Goal: Transaction & Acquisition: Purchase product/service

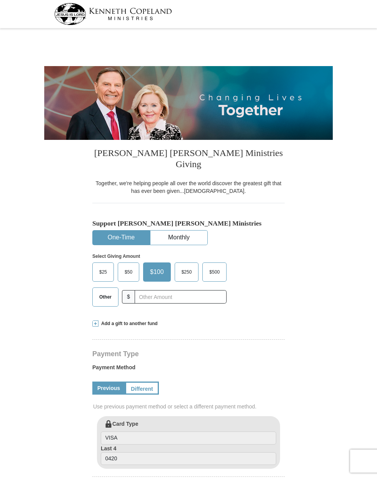
select select "CA"
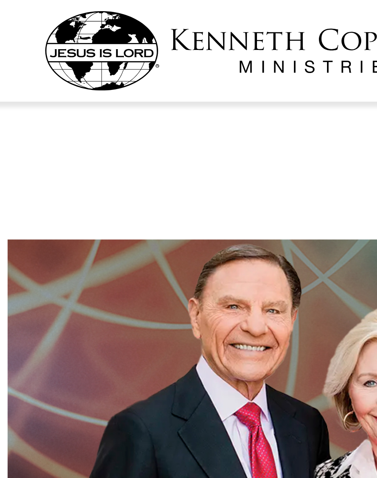
click at [74, 19] on img at bounding box center [113, 14] width 118 height 22
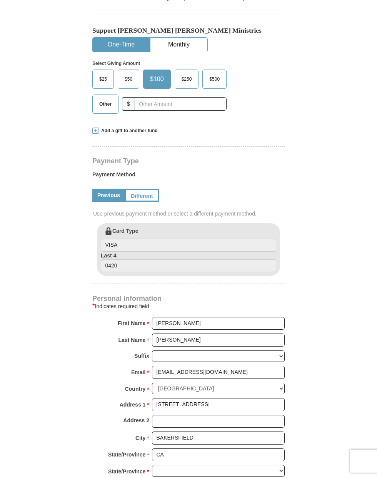
select select "CA"
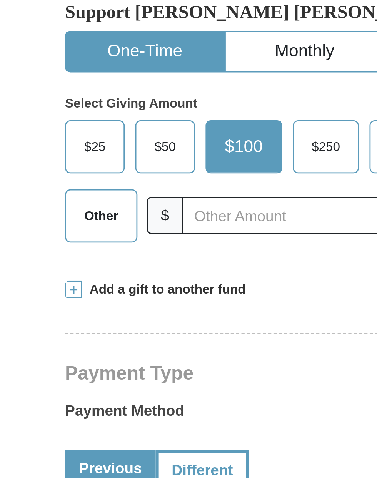
scroll to position [218, 0]
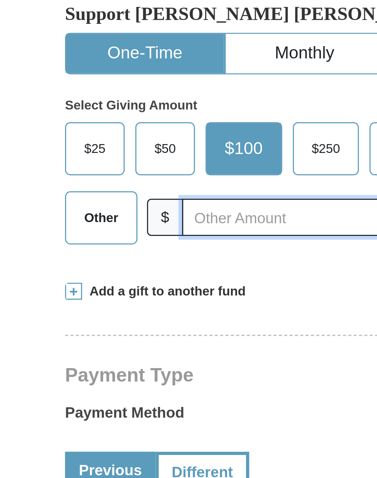
click at [161, 72] on input "text" at bounding box center [181, 78] width 92 height 13
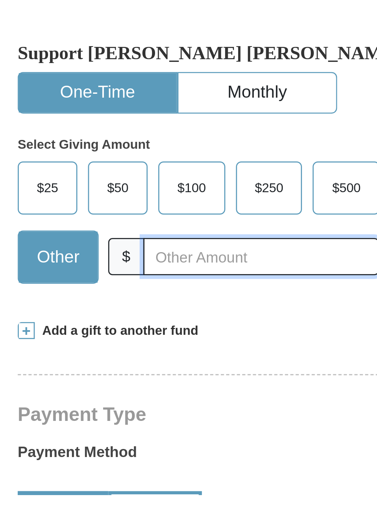
scroll to position [206, 0]
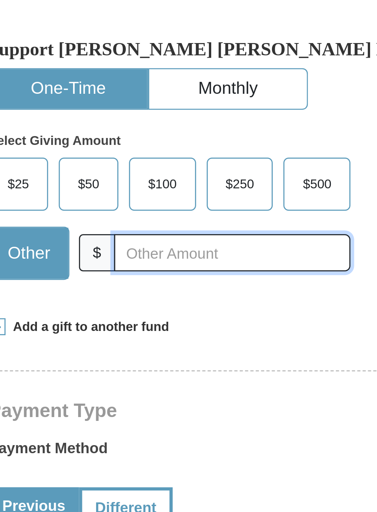
type input "6"
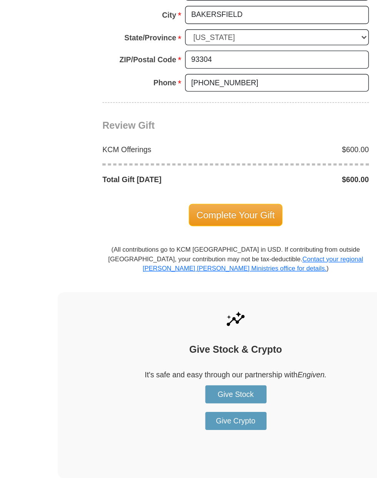
scroll to position [491, 0]
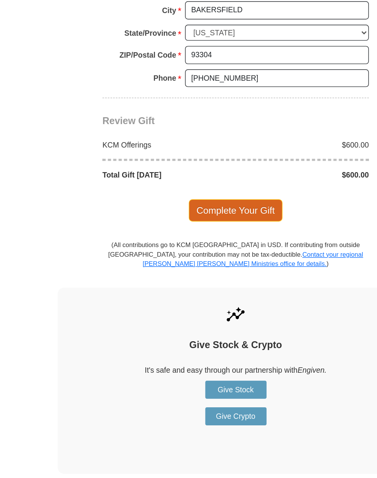
type input "600.00"
click at [200, 277] on span "Complete Your Gift" at bounding box center [188, 285] width 68 height 16
